Goal: Check status: Check status

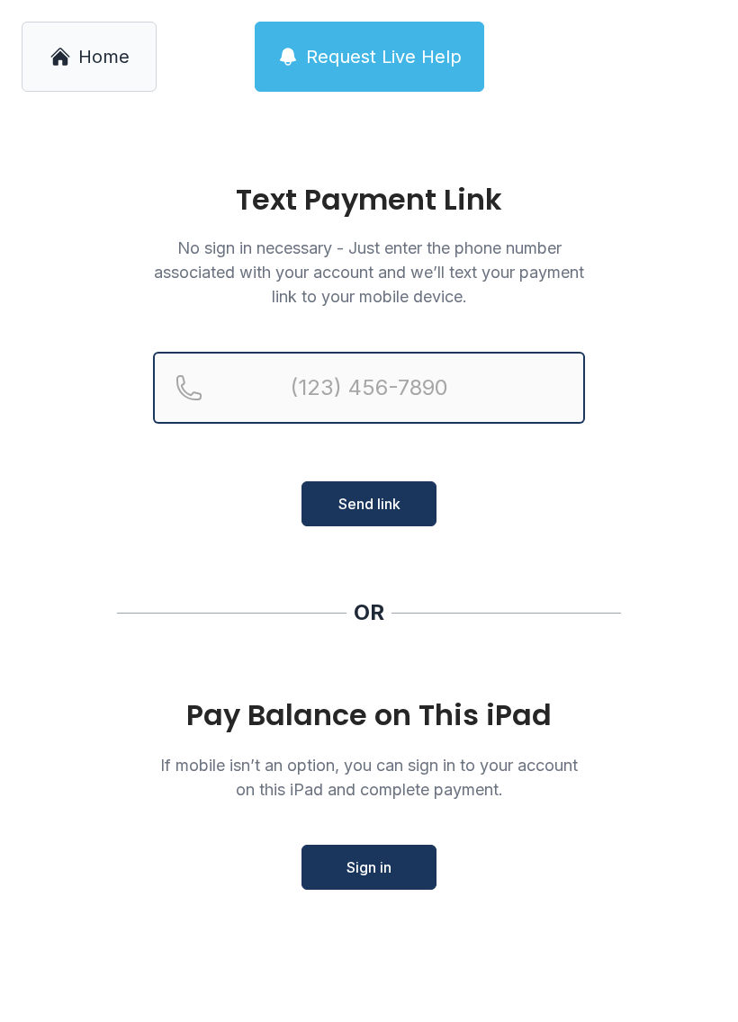
click at [329, 402] on input "Reservation phone number" at bounding box center [369, 388] width 432 height 72
type input "[PHONE_NUMBER]"
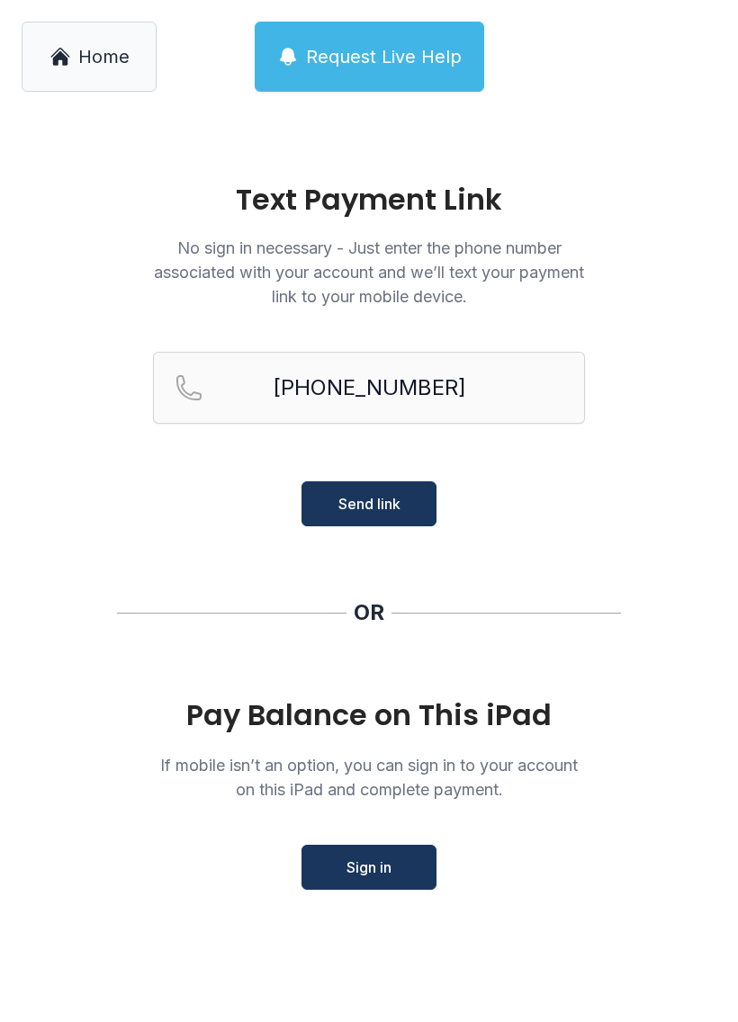
click at [348, 525] on button "Send link" at bounding box center [369, 504] width 135 height 45
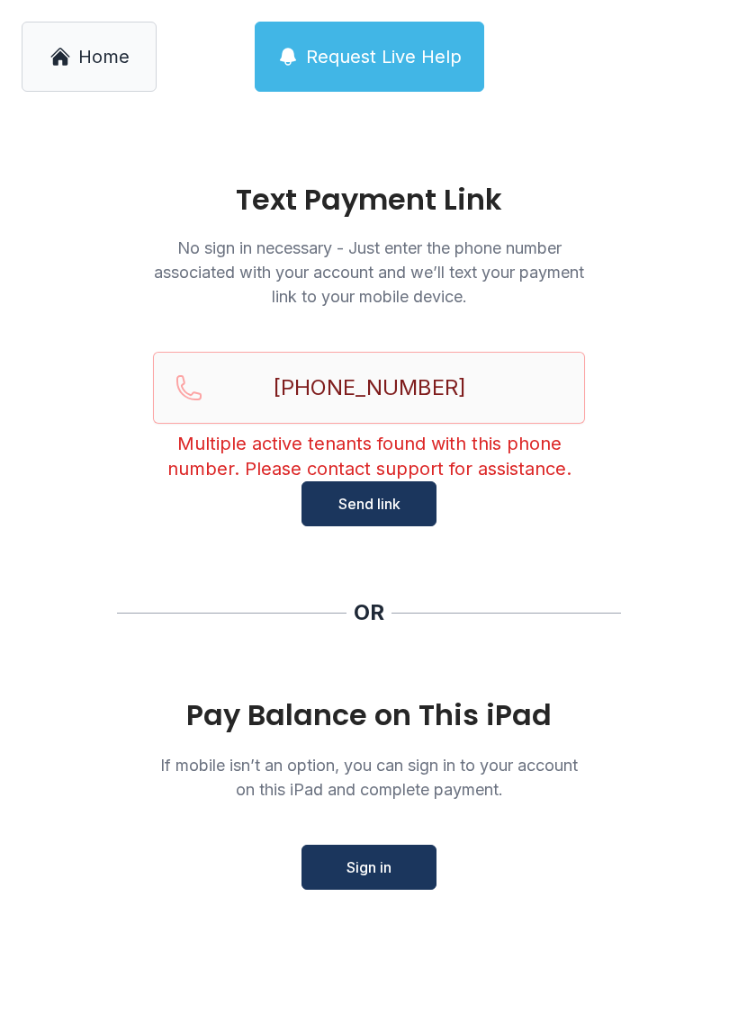
click at [327, 865] on button "Sign in" at bounding box center [369, 867] width 135 height 45
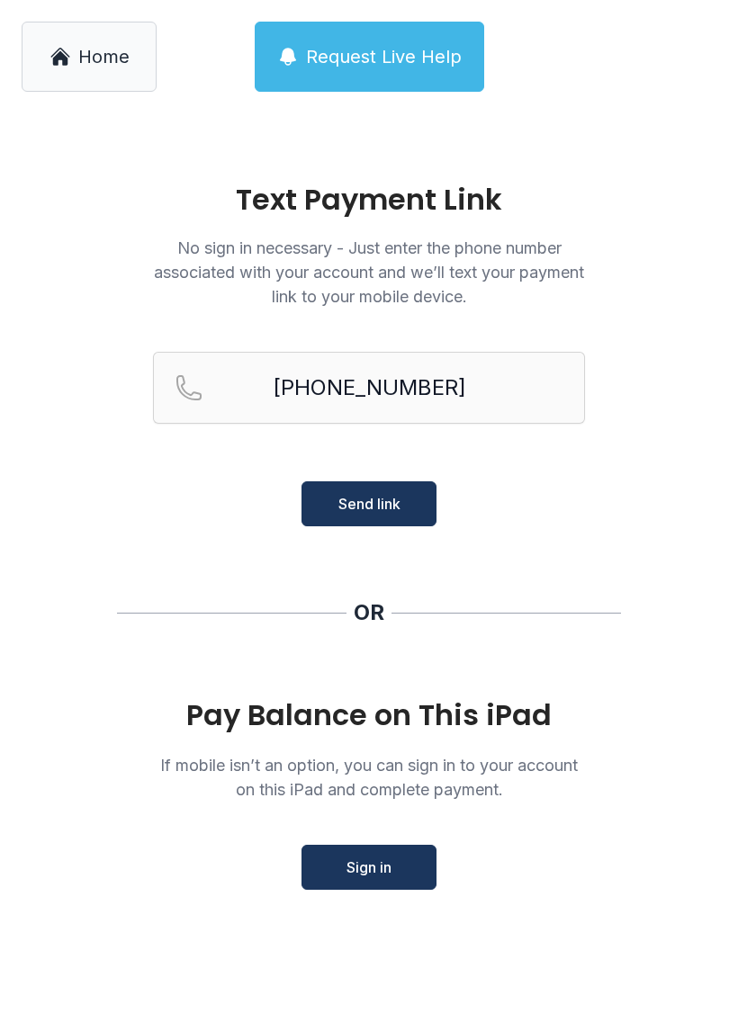
click at [335, 508] on button "Send link" at bounding box center [369, 504] width 135 height 45
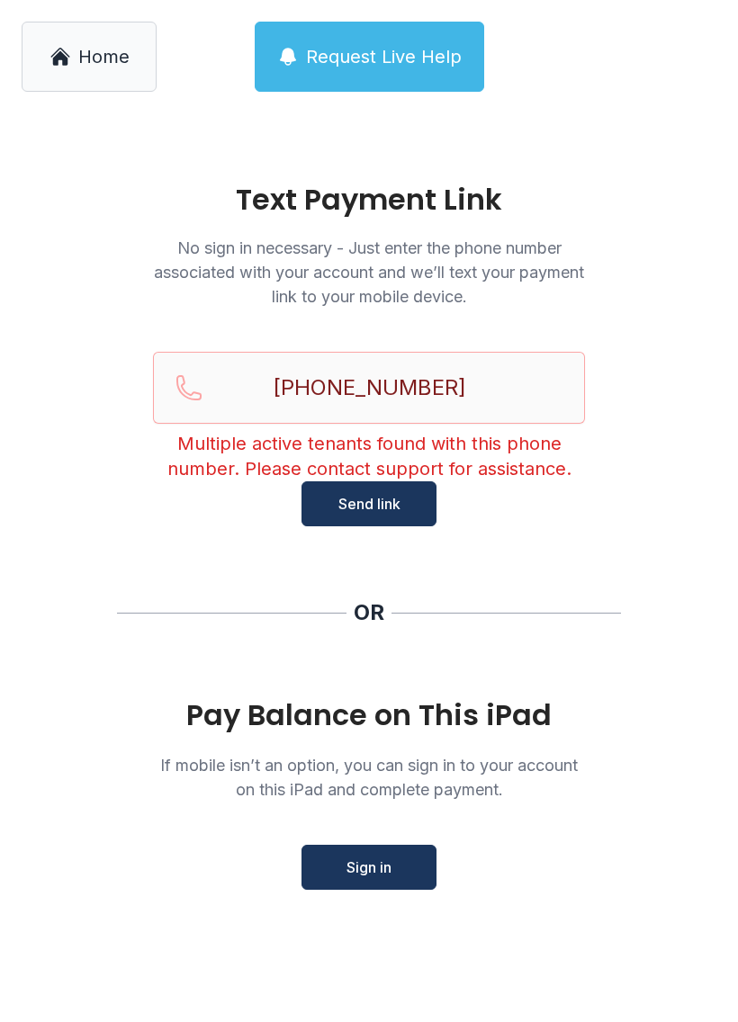
click at [354, 67] on span "Request Live Help" at bounding box center [384, 56] width 156 height 25
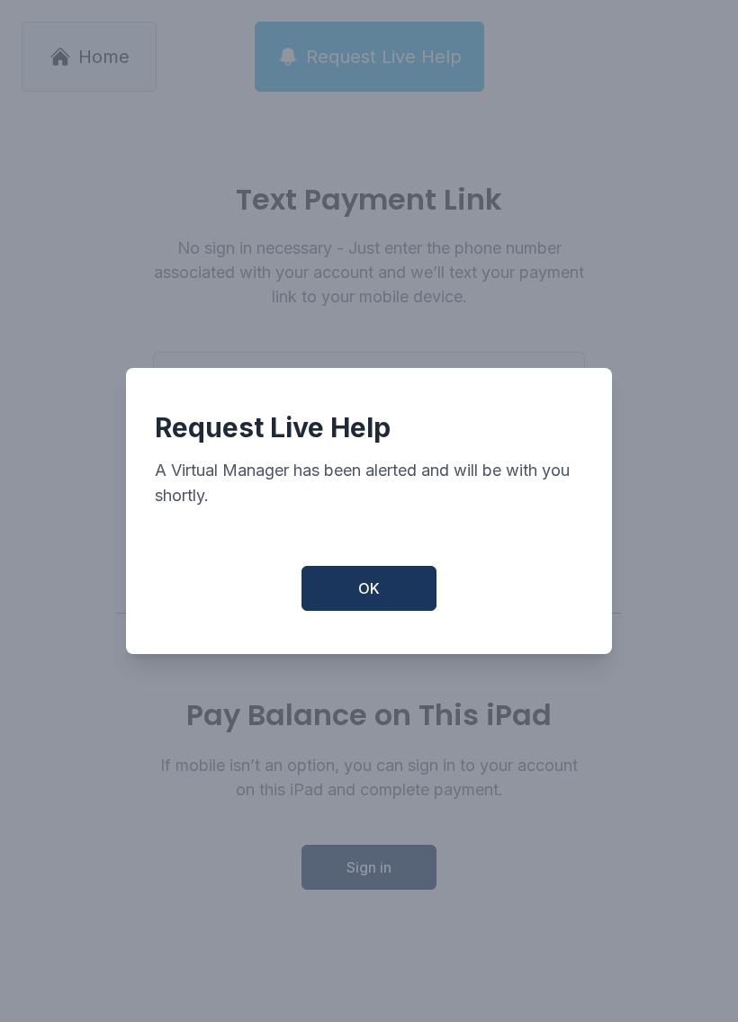
click at [347, 597] on button "OK" at bounding box center [369, 588] width 135 height 45
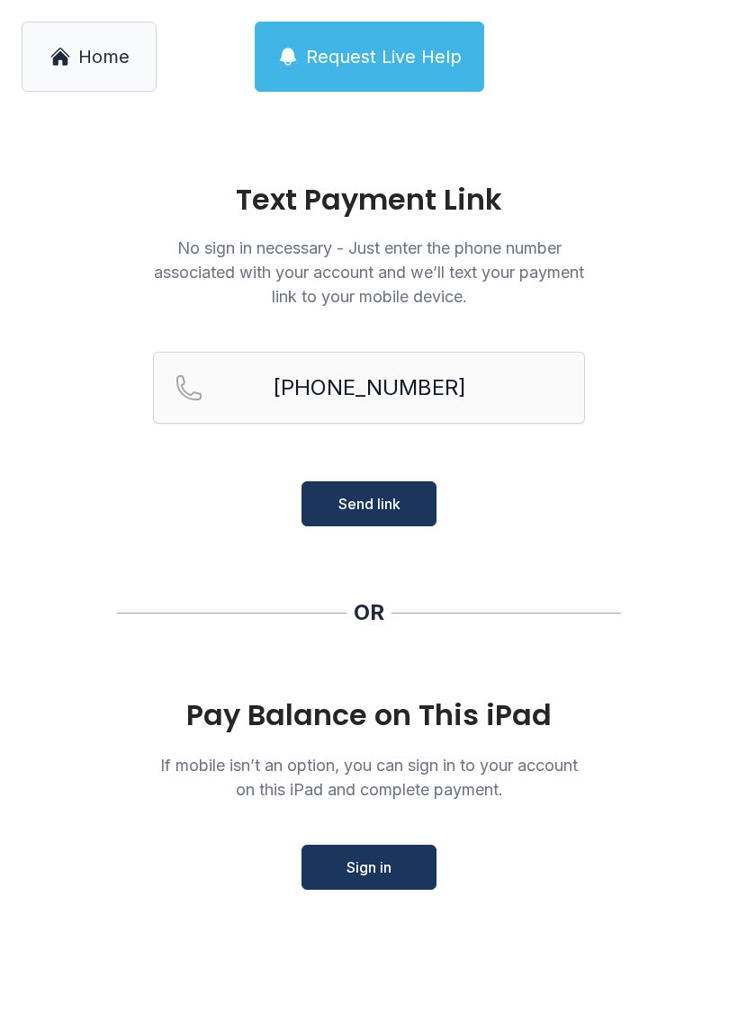
click at [82, 90] on link "Home" at bounding box center [89, 57] width 135 height 70
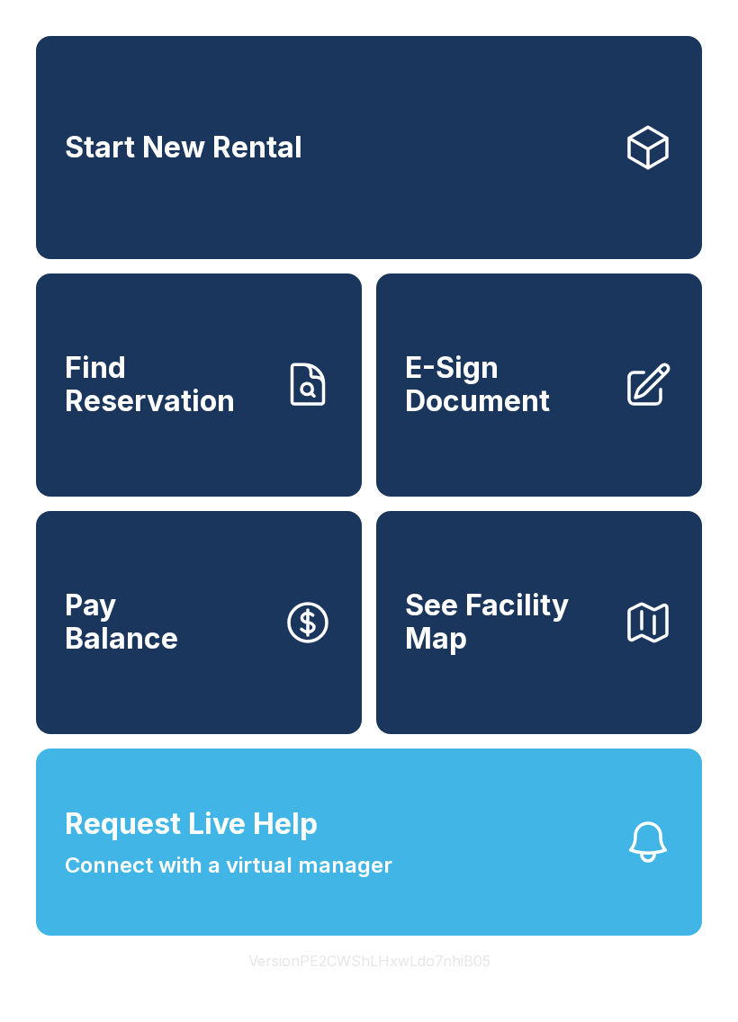
click at [178, 846] on span "Request Live Help" at bounding box center [191, 824] width 253 height 43
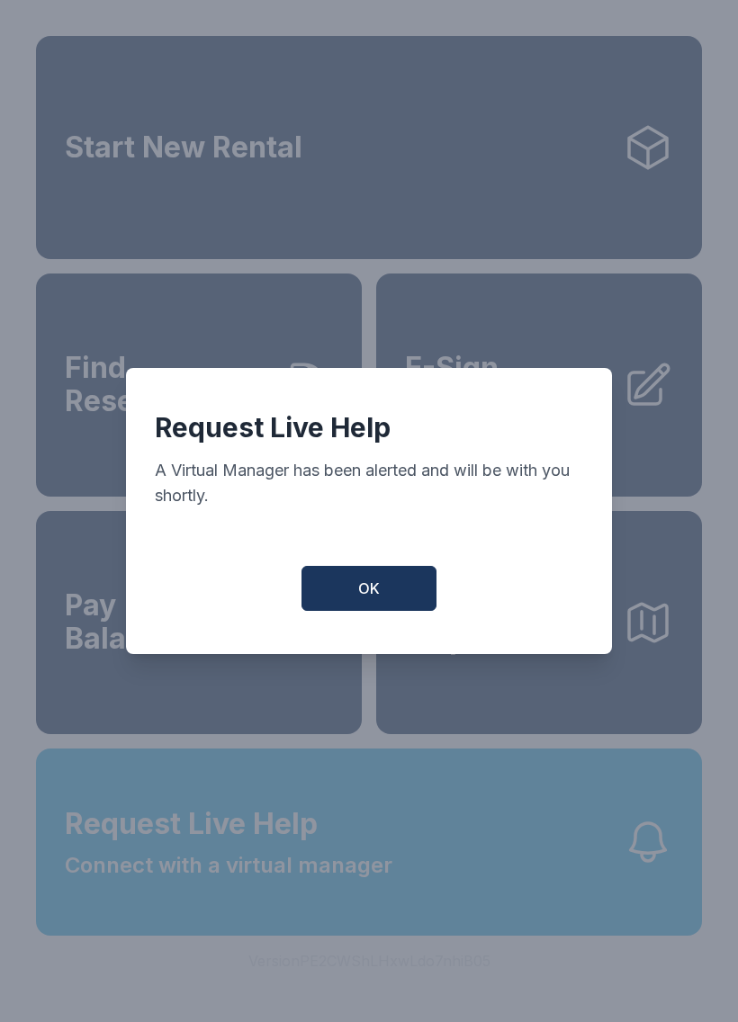
click at [353, 599] on button "OK" at bounding box center [369, 588] width 135 height 45
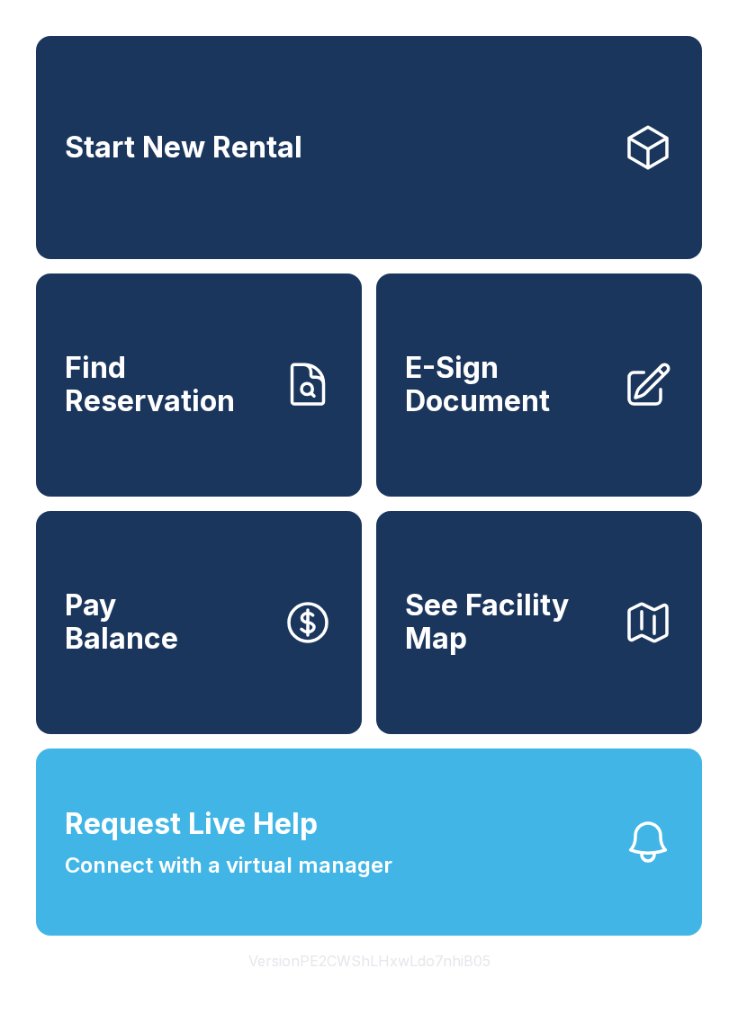
click at [480, 715] on button "See Facility Map" at bounding box center [539, 622] width 326 height 223
click at [145, 418] on span "Find Reservation" at bounding box center [166, 385] width 203 height 66
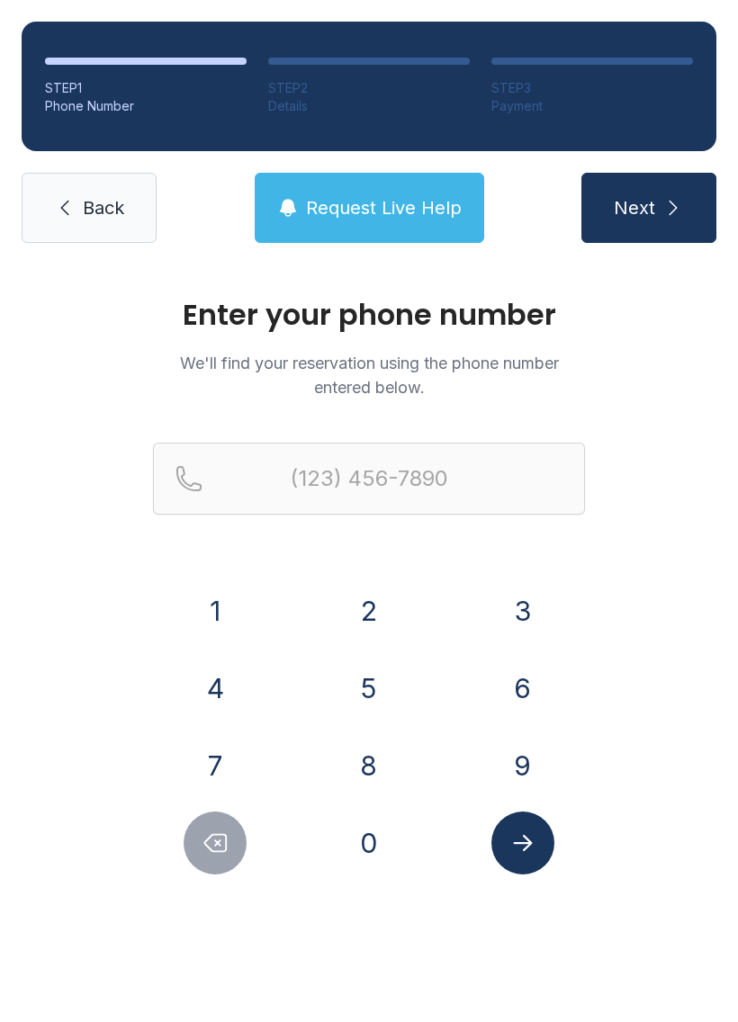
click at [59, 203] on icon at bounding box center [65, 208] width 22 height 22
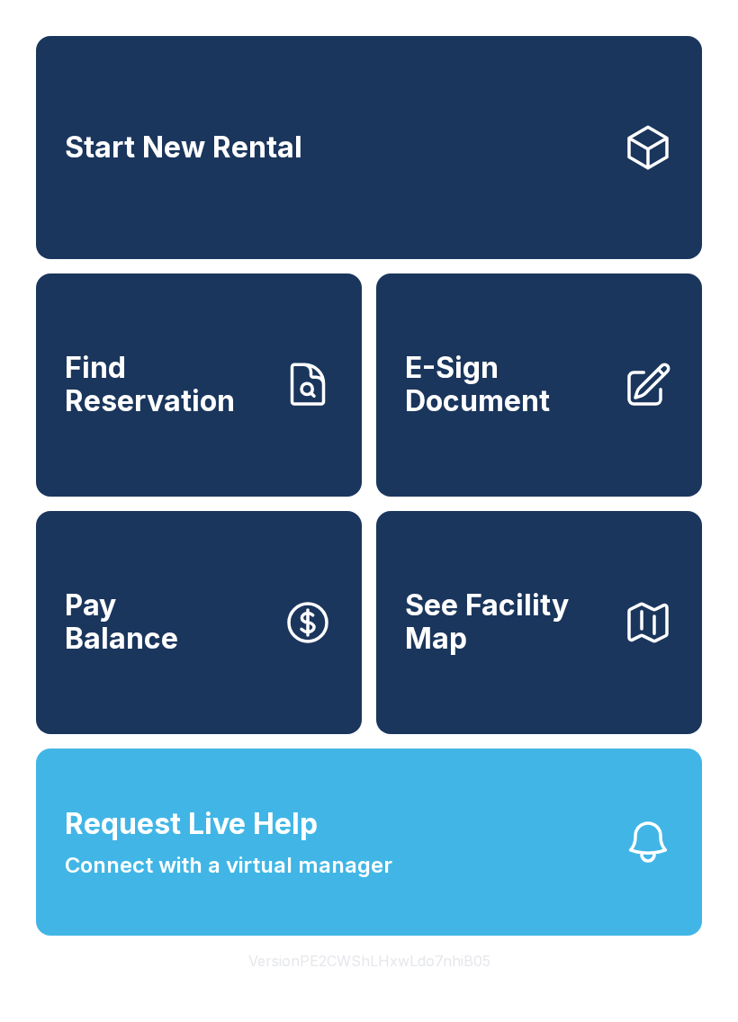
click at [122, 882] on span "Connect with a virtual manager" at bounding box center [229, 866] width 328 height 32
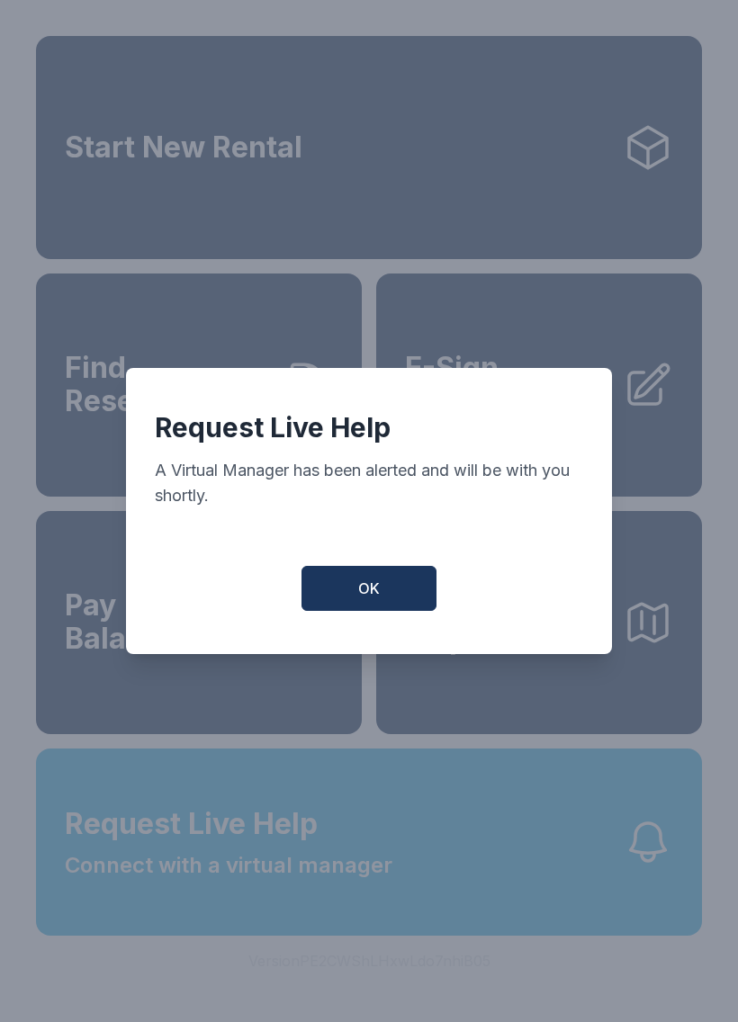
click at [338, 609] on button "OK" at bounding box center [369, 588] width 135 height 45
